Goal: Task Accomplishment & Management: Use online tool/utility

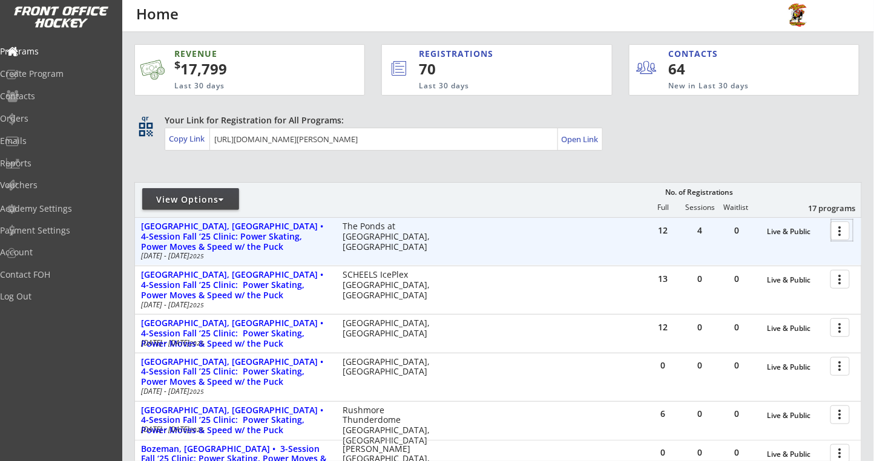
click at [839, 232] on div at bounding box center [842, 230] width 21 height 21
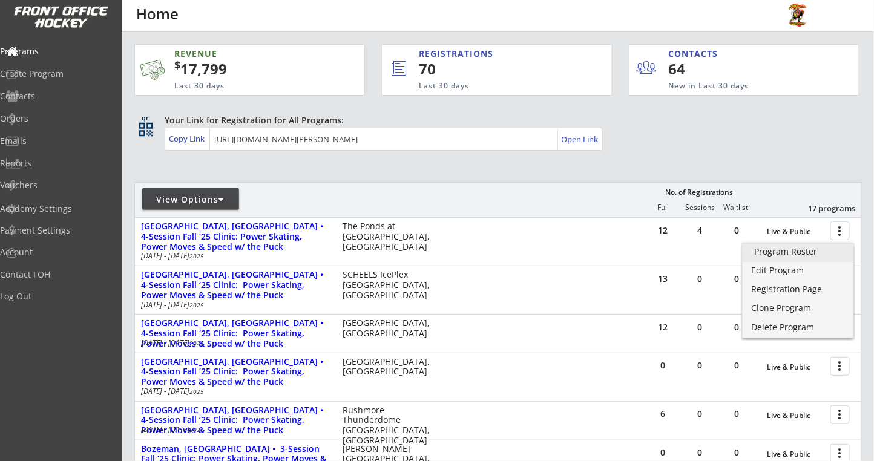
click at [808, 251] on div "Program Roster" at bounding box center [798, 252] width 87 height 8
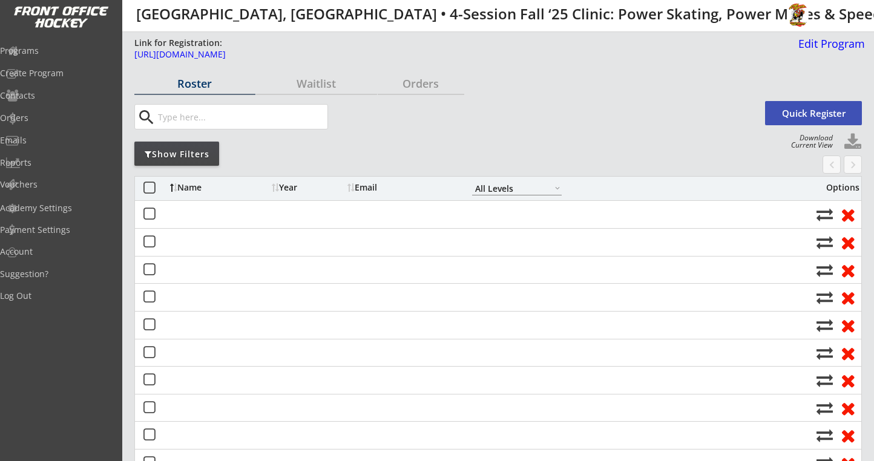
select select ""All Levels""
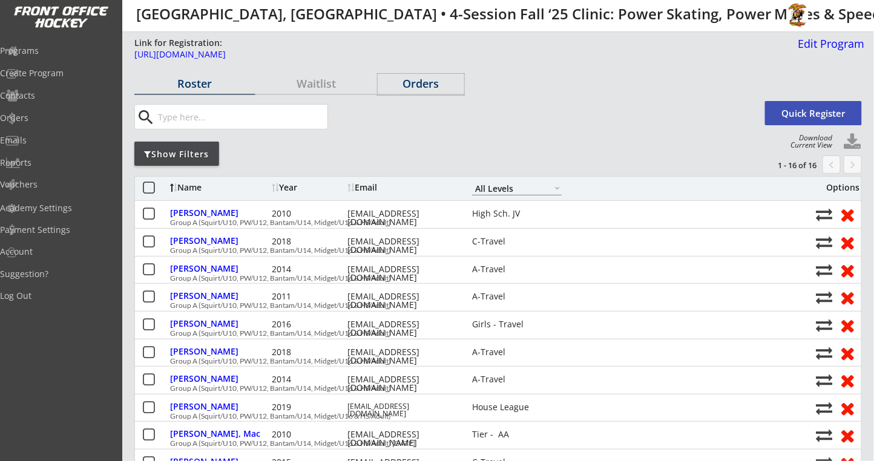
click at [430, 82] on div "Orders" at bounding box center [421, 83] width 87 height 11
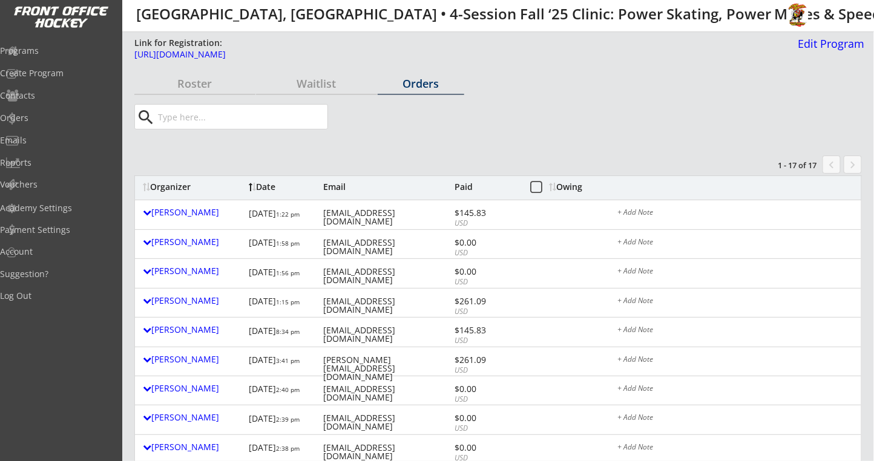
click at [587, 183] on div "Owing" at bounding box center [573, 187] width 46 height 8
click at [579, 183] on div "Owing" at bounding box center [573, 187] width 46 height 8
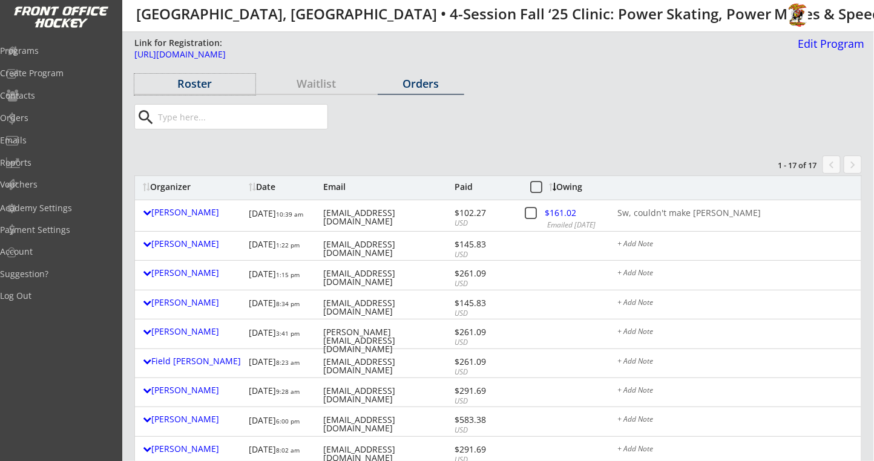
click at [191, 85] on div "Roster" at bounding box center [194, 83] width 121 height 11
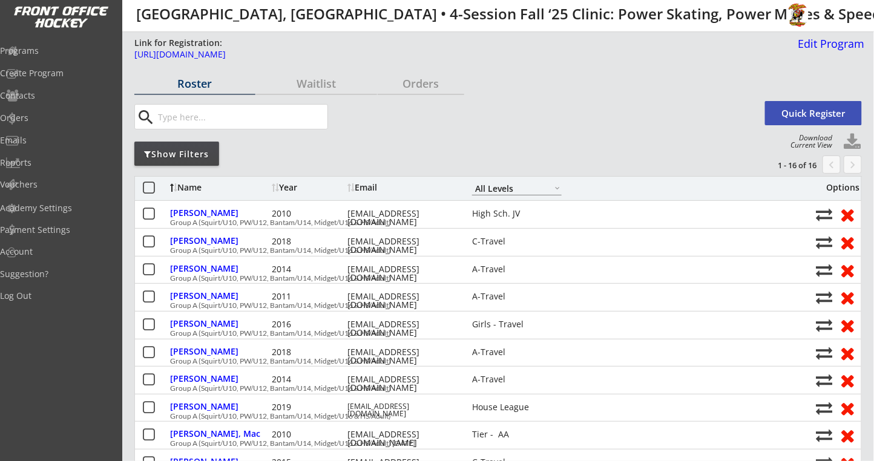
click at [852, 140] on button at bounding box center [853, 142] width 18 height 18
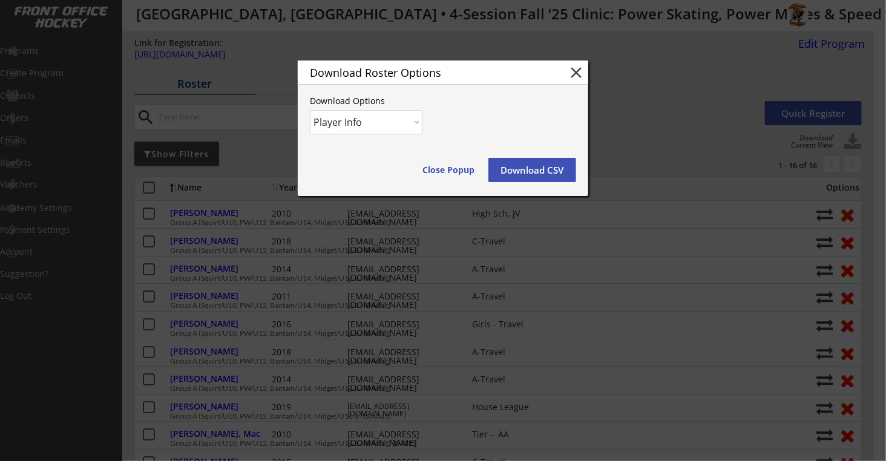
click at [412, 117] on select "Player Info Player and Order Info" at bounding box center [366, 122] width 113 height 24
select select ""Player and Order Info""
click at [310, 110] on select "Player Info Player and Order Info" at bounding box center [366, 122] width 113 height 24
click at [519, 174] on button "Download CSV" at bounding box center [533, 170] width 88 height 24
